Goal: Communication & Community: Answer question/provide support

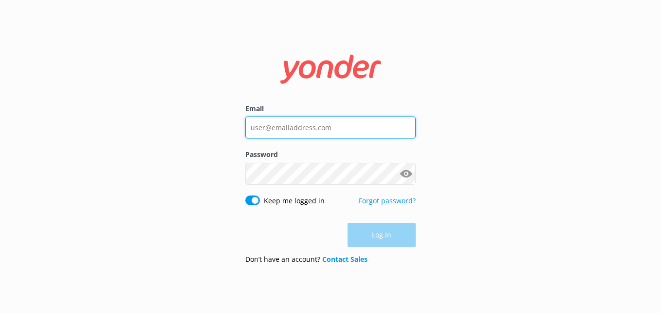
type input "[EMAIL_ADDRESS][DOMAIN_NAME]"
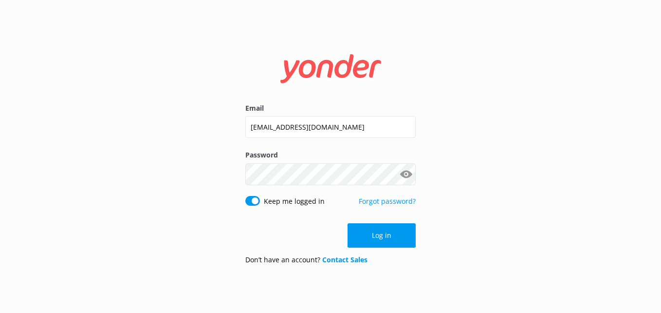
click at [463, 193] on div "Email [EMAIL_ADDRESS][DOMAIN_NAME] Password Show password Keep me logged in For…" at bounding box center [330, 156] width 661 height 313
click at [389, 238] on button "Log in" at bounding box center [382, 235] width 68 height 24
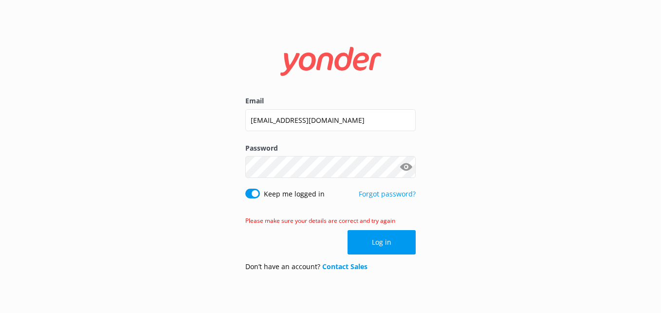
click at [405, 163] on button "Show password" at bounding box center [405, 166] width 19 height 19
click at [173, 140] on div "Email [EMAIL_ADDRESS][DOMAIN_NAME] Password Show password Keep me logged in For…" at bounding box center [330, 156] width 661 height 313
click button "Log in" at bounding box center [382, 242] width 68 height 24
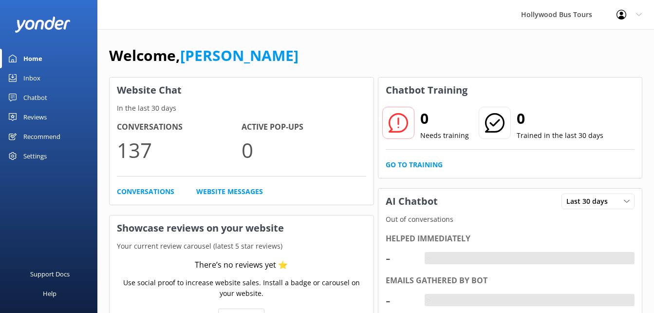
click at [21, 76] on link "Inbox" at bounding box center [48, 77] width 97 height 19
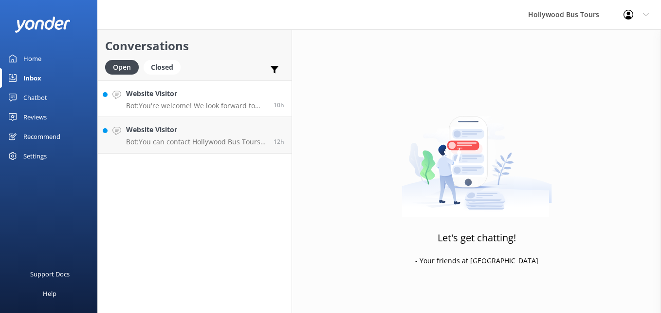
click at [217, 114] on link "Website Visitor Bot: You're welcome! We look forward to seeing you at [GEOGRAPH…" at bounding box center [195, 98] width 194 height 37
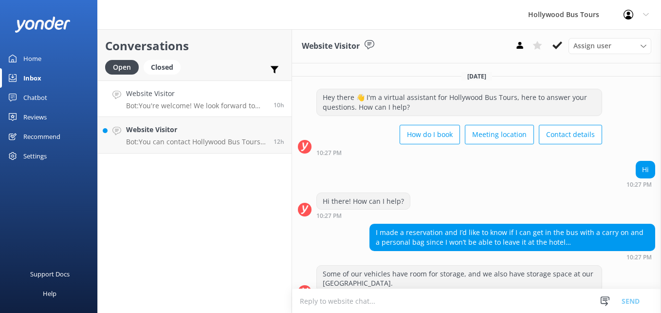
scroll to position [80, 0]
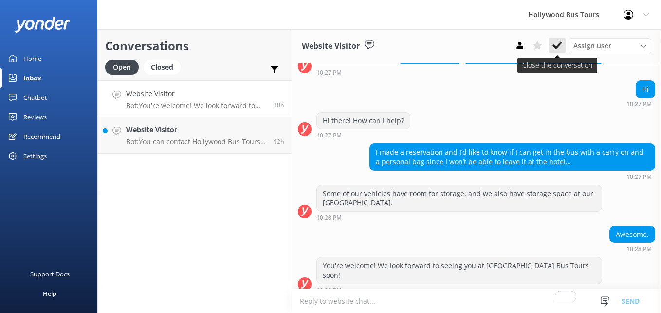
click at [563, 45] on button at bounding box center [558, 45] width 18 height 15
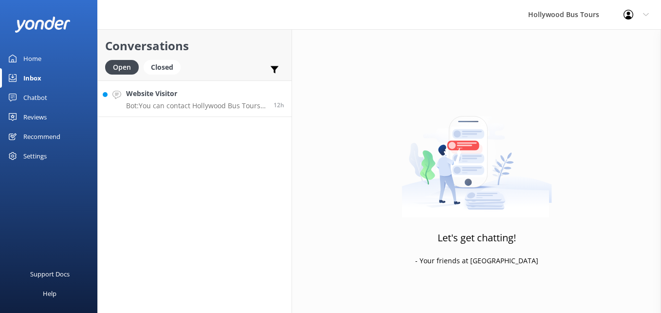
click at [206, 107] on p "Bot: You can contact Hollywood Bus Tours by phone at [PHONE_NUMBER] or by email…" at bounding box center [196, 105] width 140 height 9
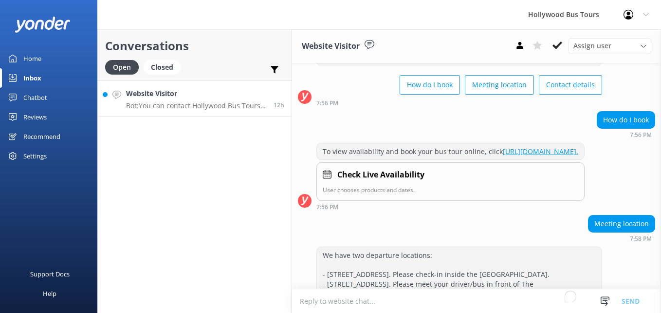
scroll to position [208, 0]
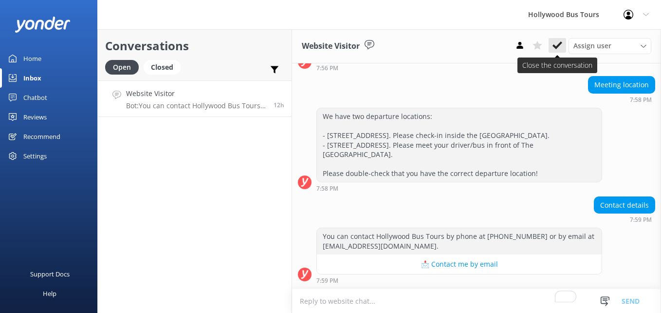
click at [553, 45] on icon at bounding box center [558, 45] width 10 height 10
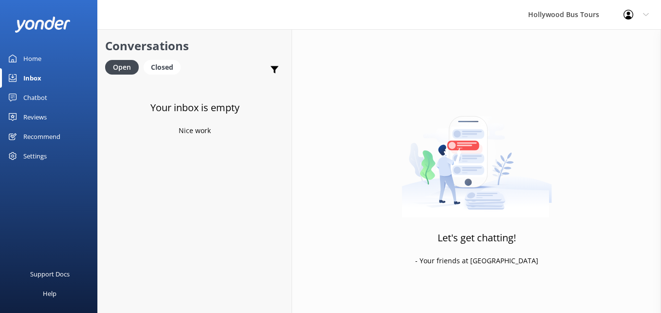
click at [43, 77] on link "Inbox" at bounding box center [48, 77] width 97 height 19
